Goal: Task Accomplishment & Management: Use online tool/utility

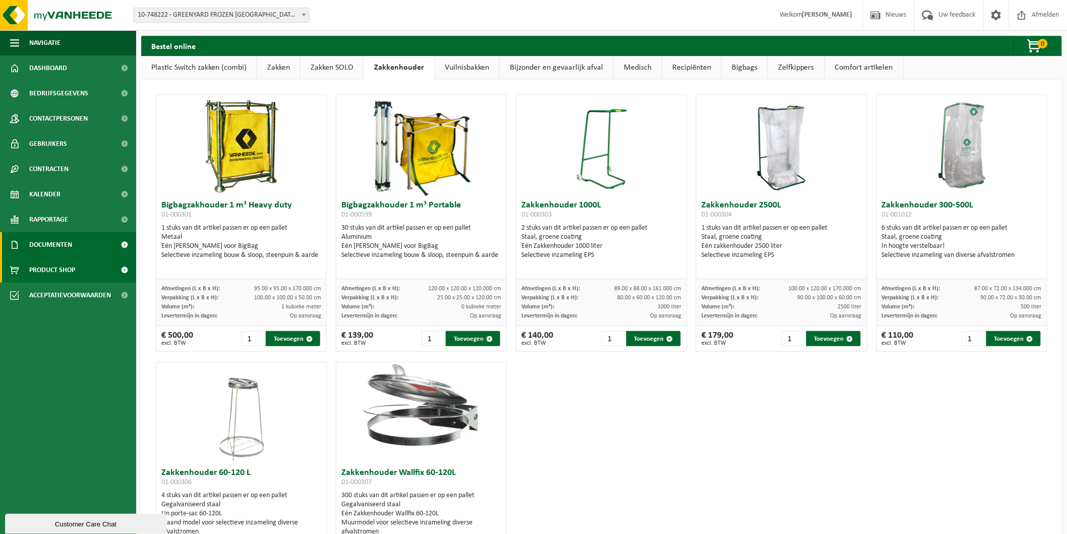
click at [74, 242] on link "Documenten" at bounding box center [68, 244] width 136 height 25
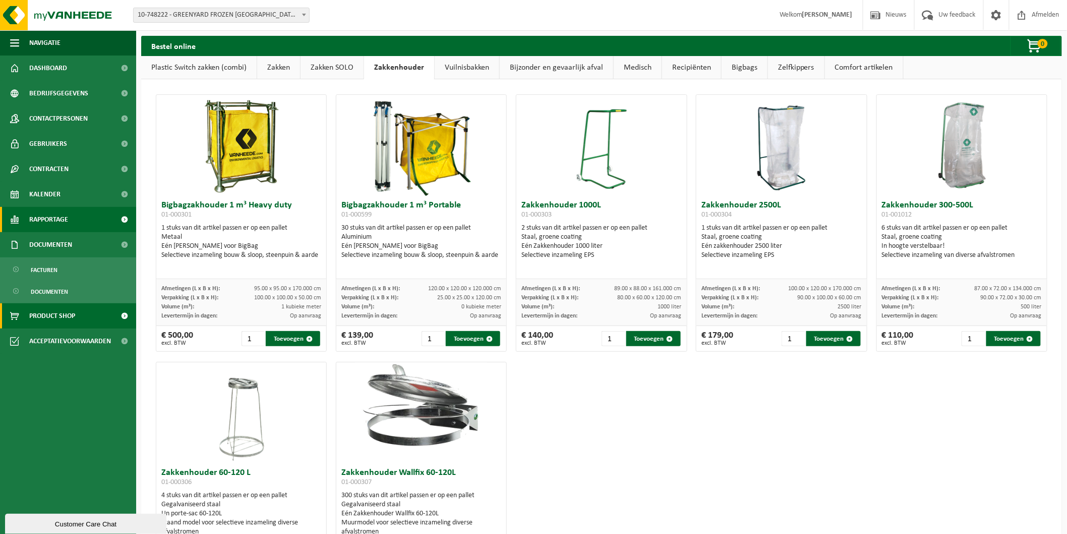
click at [77, 225] on link "Rapportage" at bounding box center [68, 219] width 136 height 25
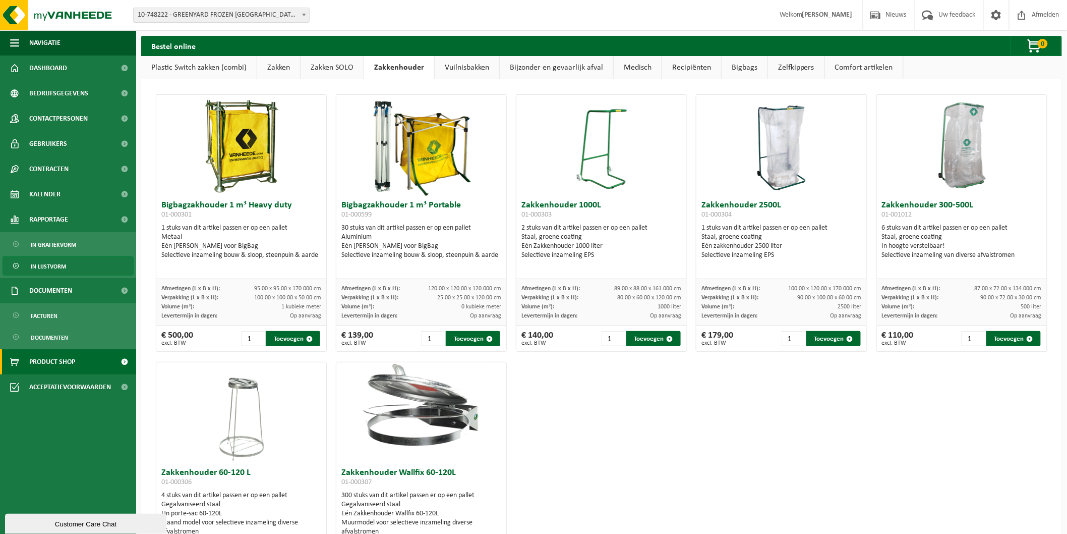
click at [73, 270] on link "In lijstvorm" at bounding box center [68, 265] width 131 height 19
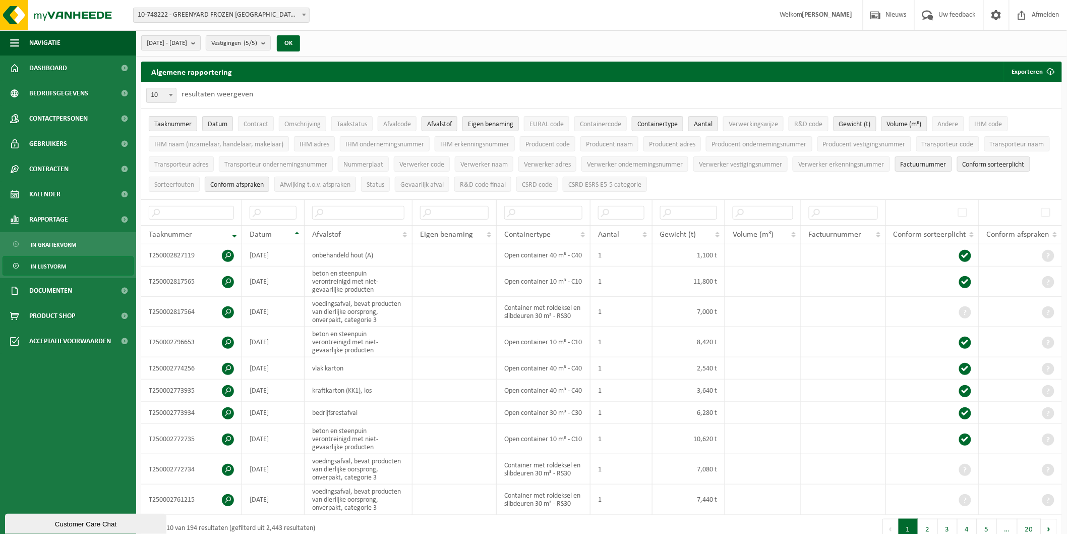
click at [187, 45] on span "2025-05-01 - 2025-10-01" at bounding box center [167, 43] width 40 height 15
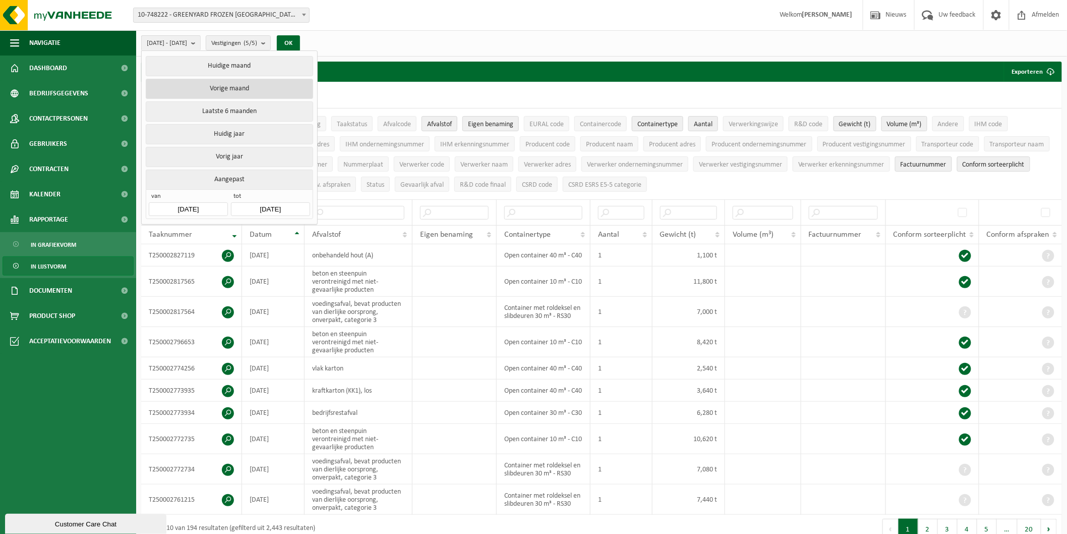
click at [255, 91] on button "Vorige maand" at bounding box center [229, 89] width 167 height 20
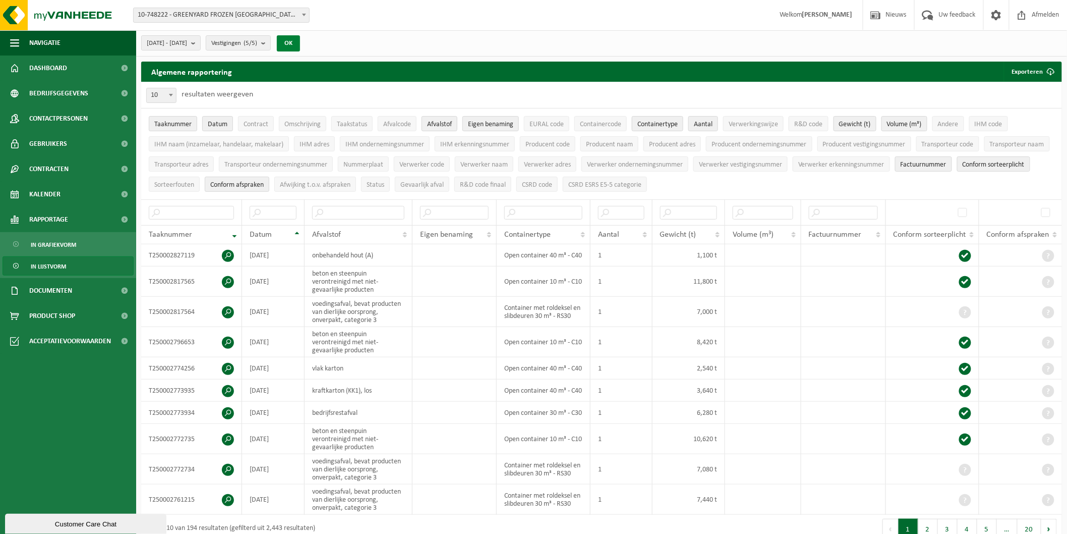
click at [300, 46] on button "OK" at bounding box center [288, 43] width 23 height 16
click at [1031, 76] on button "Exporteren" at bounding box center [1032, 72] width 57 height 20
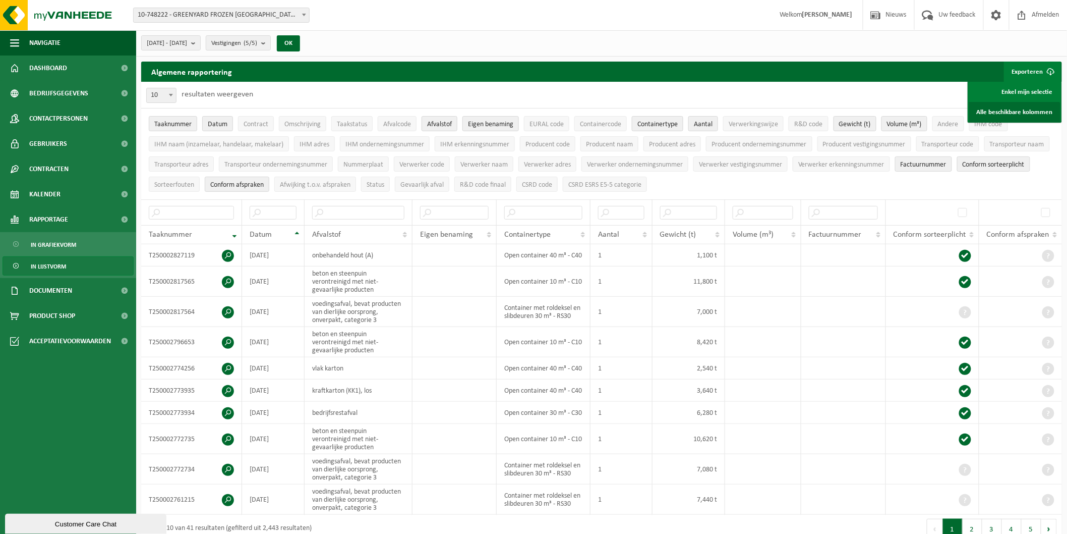
click at [1025, 103] on link "Alle beschikbare kolommen" at bounding box center [1014, 112] width 91 height 20
click at [223, 28] on div "Vestiging: 10-748222 - GREENYARD FROZEN BELGIUM NV - WESTROZEBEKE 10-740855 - G…" at bounding box center [533, 15] width 1067 height 31
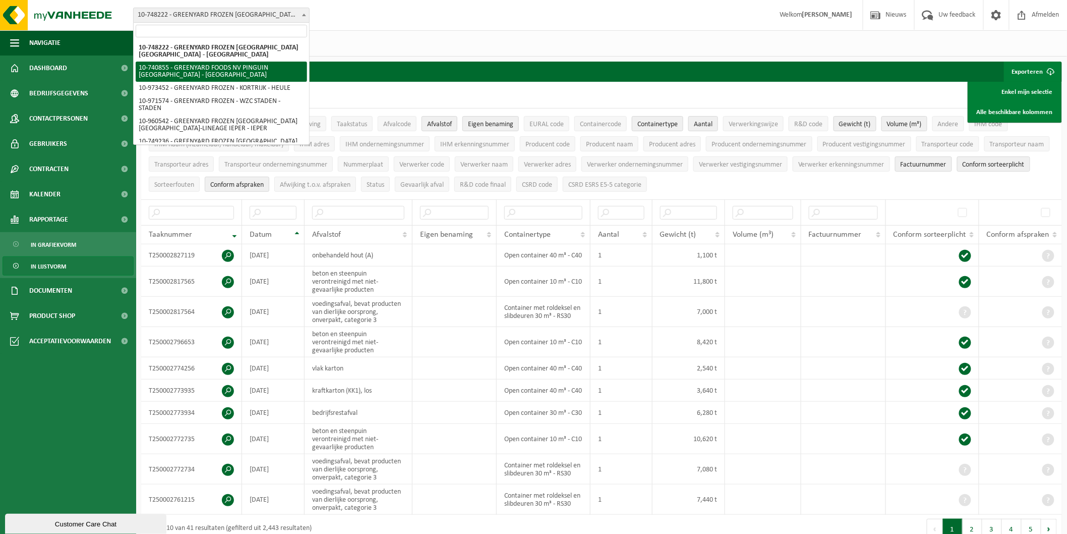
scroll to position [33, 0]
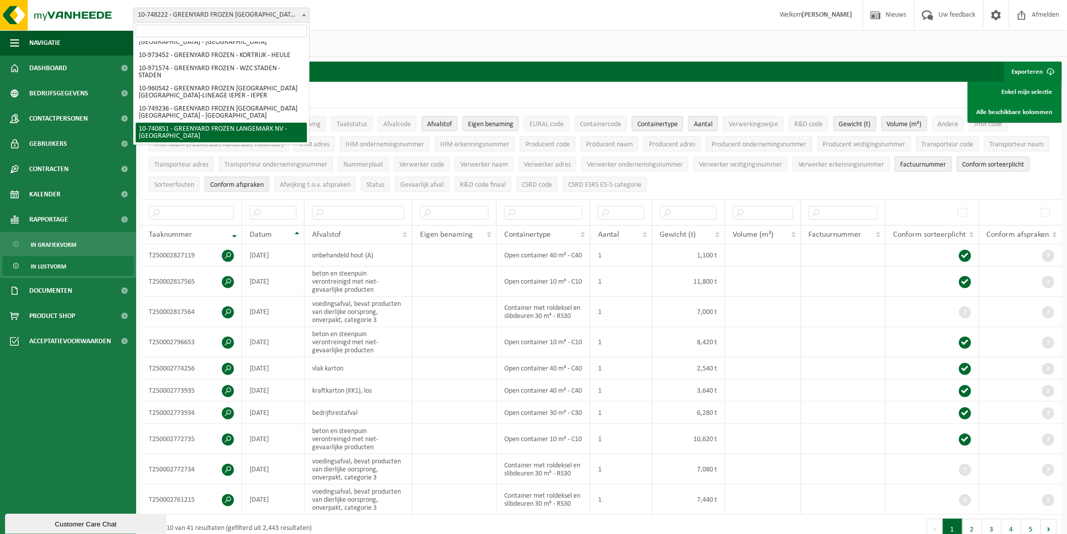
select select "6455"
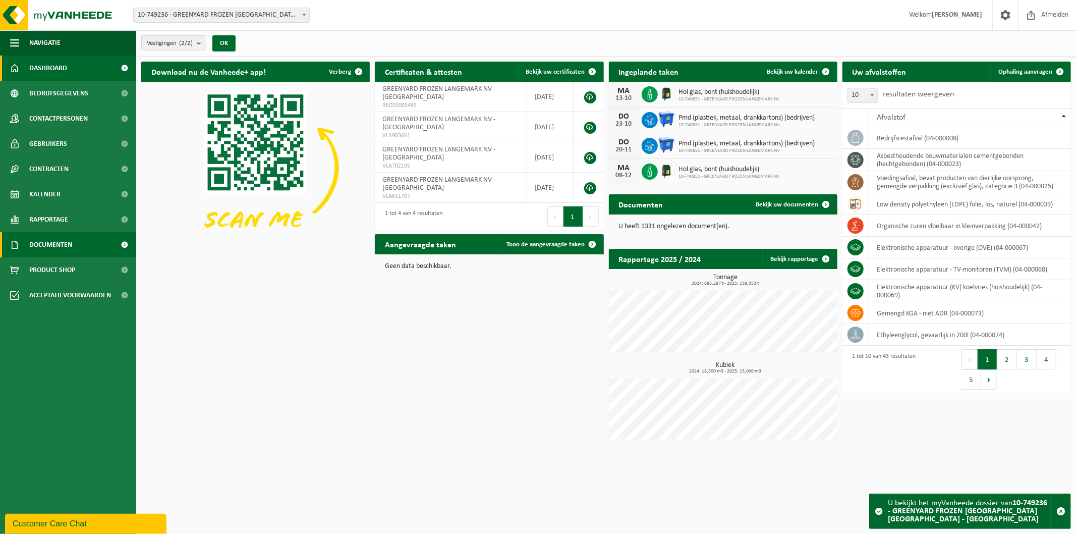
click at [74, 233] on link "Documenten" at bounding box center [68, 244] width 136 height 25
click at [91, 218] on link "Rapportage" at bounding box center [68, 219] width 136 height 25
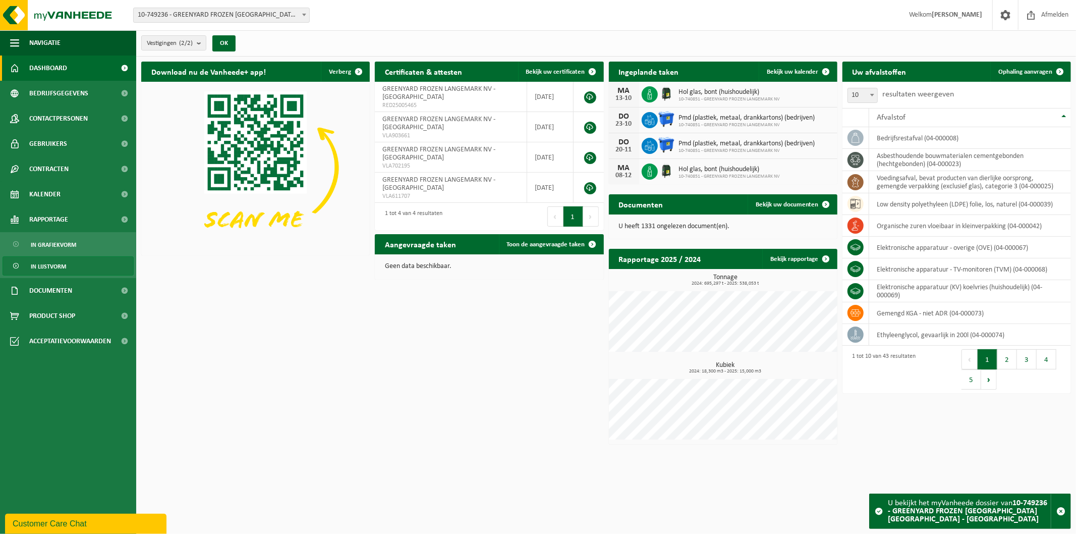
click at [87, 261] on link "In lijstvorm" at bounding box center [68, 265] width 131 height 19
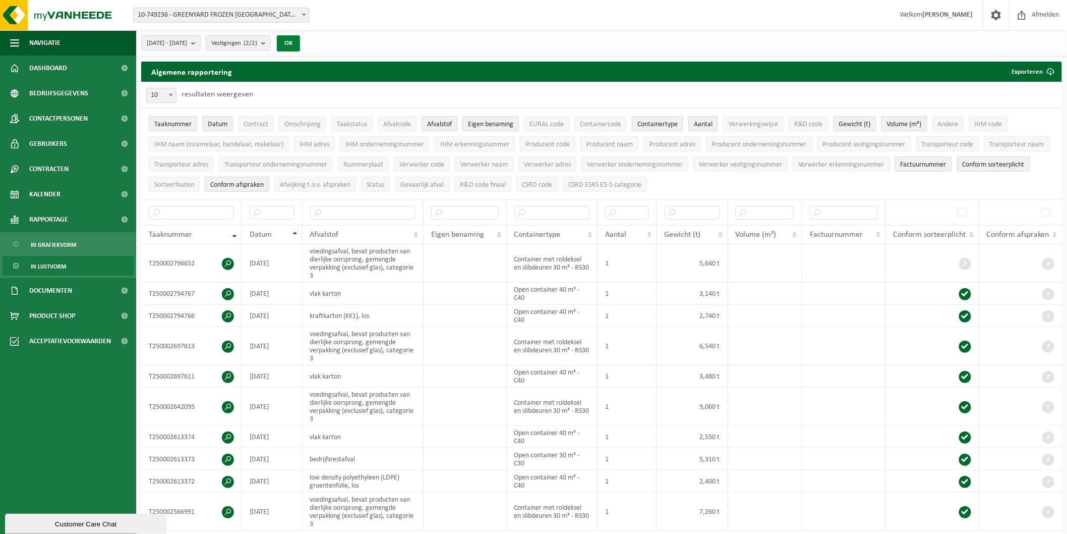
click at [300, 41] on button "OK" at bounding box center [288, 43] width 23 height 16
click at [201, 41] on button "[DATE] - [DATE]" at bounding box center [171, 42] width 60 height 15
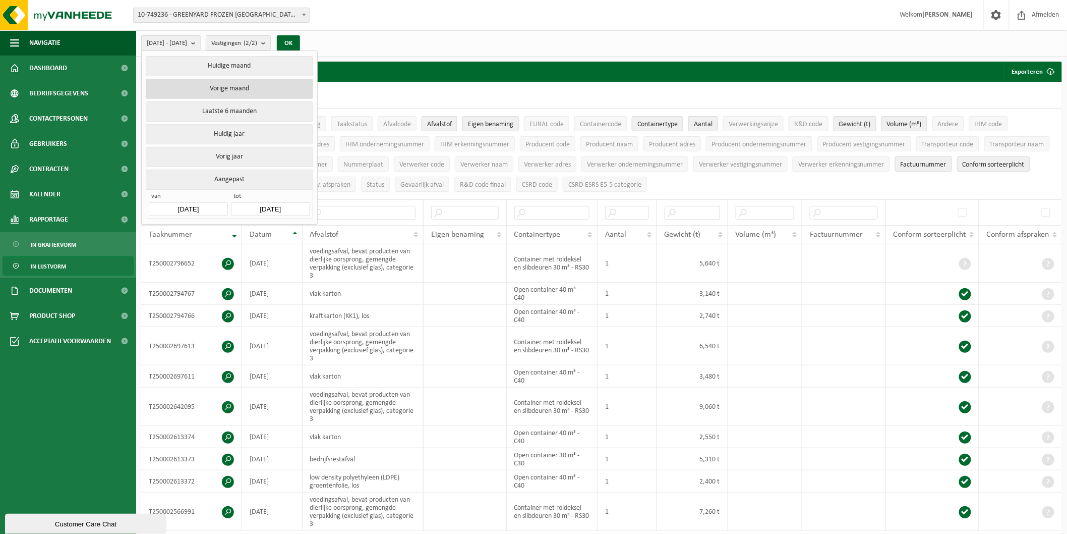
click at [246, 88] on button "Vorige maand" at bounding box center [229, 89] width 167 height 20
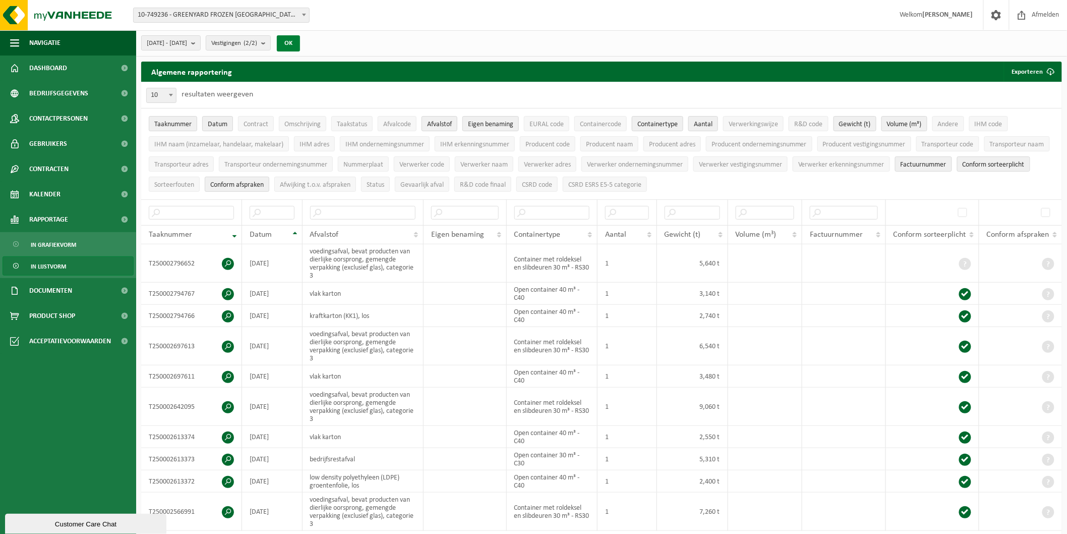
click at [300, 47] on button "OK" at bounding box center [288, 43] width 23 height 16
click at [1029, 80] on button "Exporteren" at bounding box center [1032, 72] width 57 height 20
click at [1007, 110] on link "Alle beschikbare kolommen" at bounding box center [1014, 112] width 91 height 20
